Goal: Information Seeking & Learning: Learn about a topic

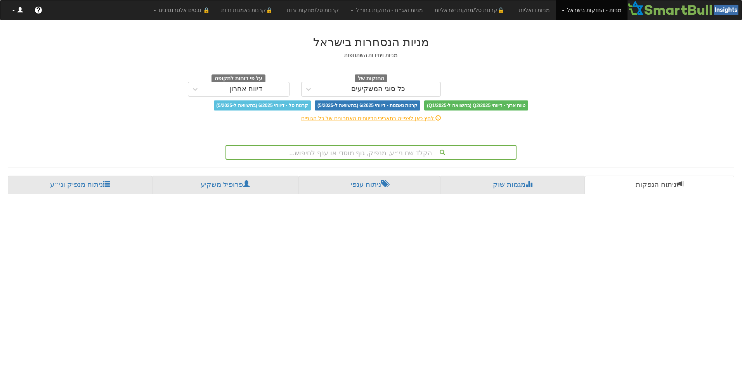
click at [21, 6] on link at bounding box center [17, 9] width 23 height 19
click at [144, 88] on div "מניות הנסחרות בישראל מניות ויחידות השתתפות החזקות של כל סוגי המשקיעים על פי דוח…" at bounding box center [371, 113] width 738 height 170
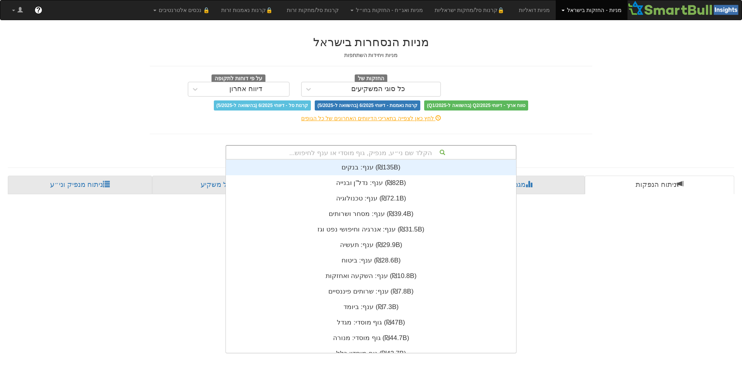
click at [389, 151] on div "הקלד שם ני״ע, מנפיק, גוף מוסדי או ענף לחיפוש..." at bounding box center [371, 152] width 290 height 13
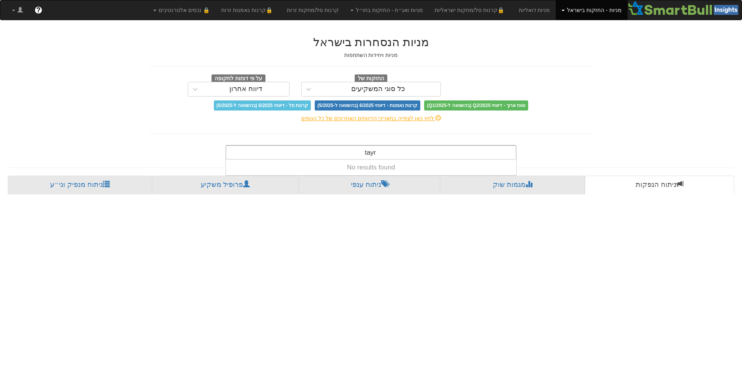
drag, startPoint x: 382, startPoint y: 156, endPoint x: 283, endPoint y: 144, distance: 98.8
click at [288, 146] on div "tayr tayr" at bounding box center [370, 152] width 291 height 15
type input "t"
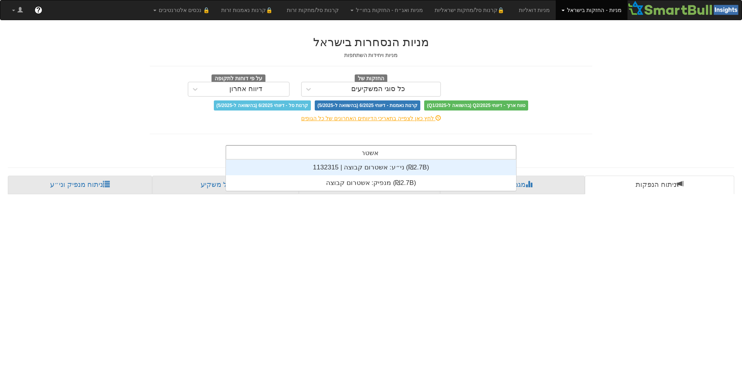
type input "אשטרו"
click at [362, 170] on div "ני״ע: ‏אשטרום קבוצה | 1132315 ‎(₪2.7B)‎" at bounding box center [371, 168] width 290 height 16
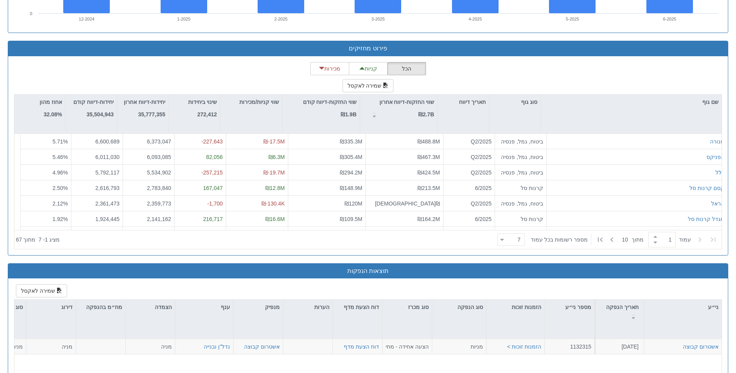
scroll to position [664, 0]
